Goal: Obtain resource: Obtain resource

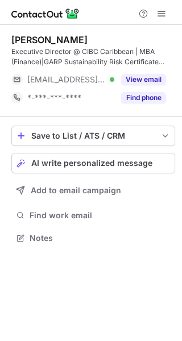
scroll to position [230, 182]
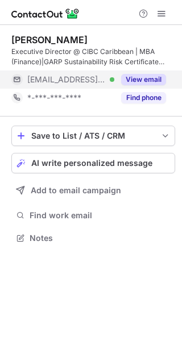
click at [140, 81] on button "View email" at bounding box center [143, 79] width 45 height 11
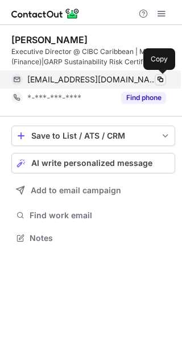
click at [161, 78] on span at bounding box center [160, 79] width 9 height 9
click at [160, 78] on span at bounding box center [160, 79] width 9 height 9
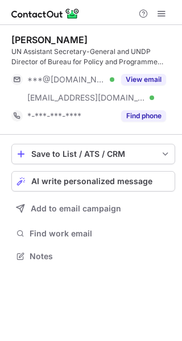
scroll to position [248, 182]
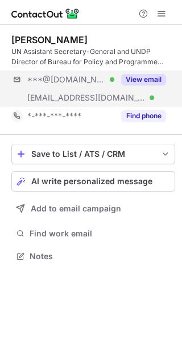
click at [168, 76] on div "***@hotmail.com Verified ***@undp.org Verified View email" at bounding box center [93, 88] width 164 height 36
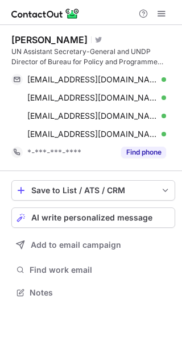
scroll to position [285, 182]
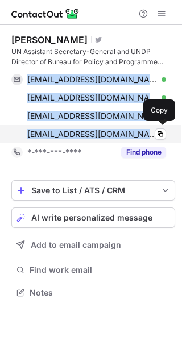
copy div "lei.zong@hotmail.com Verified Copy haoliang.xu@undp.org Verified Copy cao_yongq…"
drag, startPoint x: 27, startPoint y: 77, endPoint x: 113, endPoint y: 130, distance: 100.9
click at [113, 130] on div "lei.zong@hotmail.com Verified Copy haoliang.xu@undp.org Verified Copy cao_yongq…" at bounding box center [88, 106] width 155 height 73
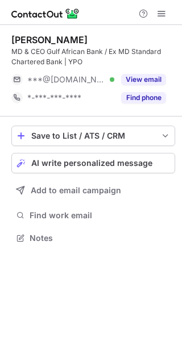
scroll to position [230, 182]
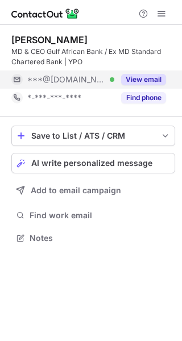
click at [163, 76] on button "View email" at bounding box center [143, 79] width 45 height 11
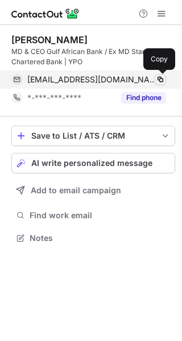
click at [161, 79] on span at bounding box center [160, 79] width 9 height 9
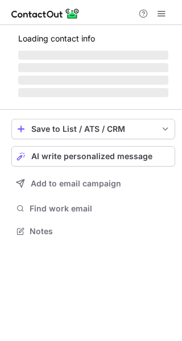
scroll to position [238, 182]
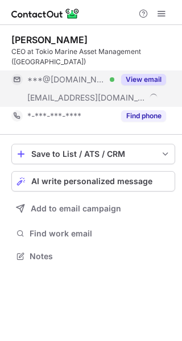
click at [154, 74] on button "View email" at bounding box center [143, 79] width 45 height 11
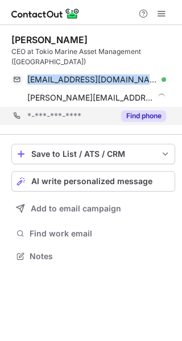
drag, startPoint x: 27, startPoint y: 65, endPoint x: 178, endPoint y: 101, distance: 155.3
click at [173, 97] on div "[PERSON_NAME] CEO at Tokio Marine Asset Management ([GEOGRAPHIC_DATA]) [PERSON_…" at bounding box center [93, 79] width 164 height 91
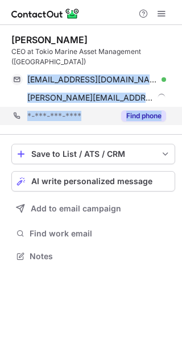
copy div "[PERSON_NAME][EMAIL_ADDRESS][DOMAIN_NAME] Verified Copy [PERSON_NAME][EMAIL_ADD…"
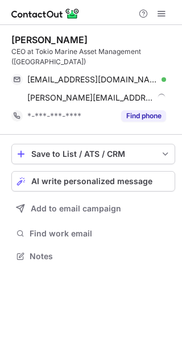
click at [121, 28] on div "[PERSON_NAME] CEO at Tokio Marine Asset Management ([GEOGRAPHIC_DATA]) [PERSON_…" at bounding box center [93, 80] width 164 height 110
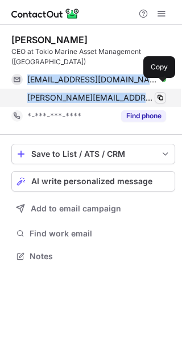
drag, startPoint x: 25, startPoint y: 65, endPoint x: 157, endPoint y: 91, distance: 134.3
click at [157, 91] on div "[EMAIL_ADDRESS][DOMAIN_NAME] Verified Copy [PERSON_NAME][EMAIL_ADDRESS][DOMAIN_…" at bounding box center [88, 88] width 155 height 36
copy div "[PERSON_NAME][EMAIL_ADDRESS][DOMAIN_NAME] Verified Copy [PERSON_NAME][EMAIL_ADD…"
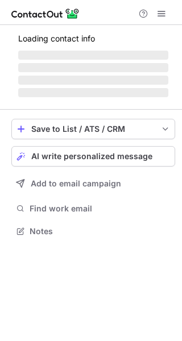
scroll to position [220, 182]
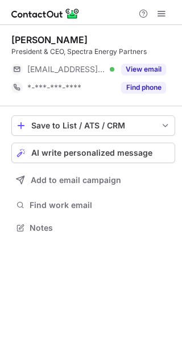
scroll to position [220, 182]
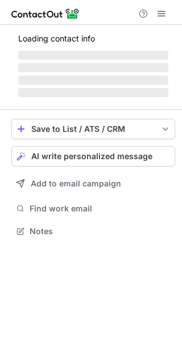
scroll to position [230, 182]
